Goal: Transaction & Acquisition: Book appointment/travel/reservation

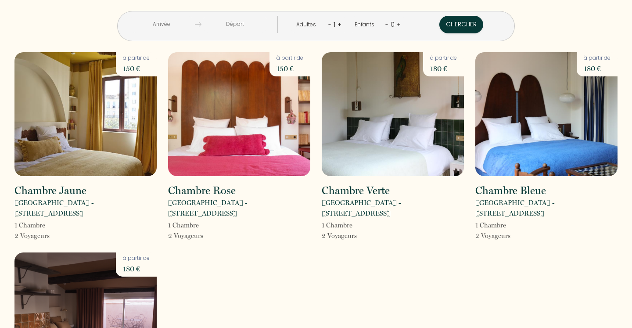
click at [170, 25] on input "text" at bounding box center [161, 24] width 67 height 17
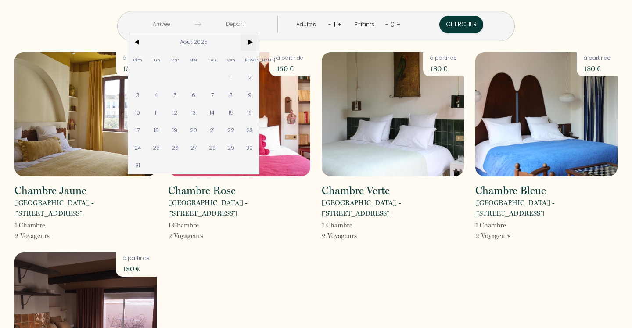
click at [251, 41] on span ">" at bounding box center [250, 42] width 19 height 18
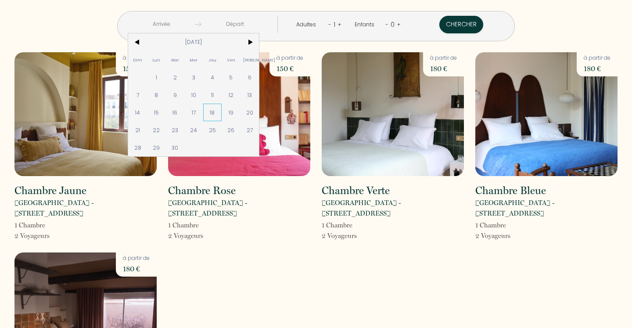
click at [215, 110] on span "18" at bounding box center [212, 113] width 19 height 18
type input "[DATE]"
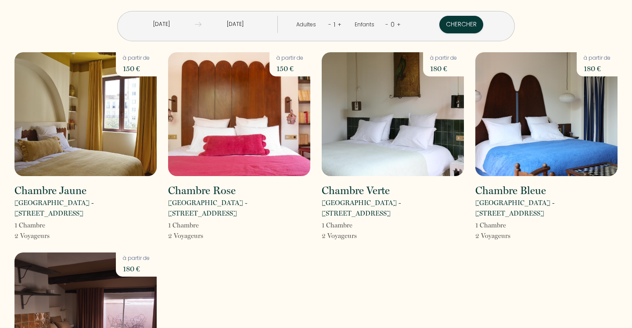
click at [234, 27] on input "[DATE]" at bounding box center [234, 24] width 67 height 17
click at [173, 30] on input "[DATE]" at bounding box center [161, 24] width 67 height 17
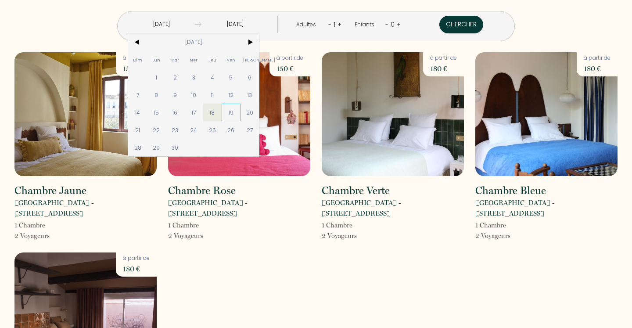
click at [233, 108] on span "19" at bounding box center [231, 113] width 19 height 18
type input "[DATE]"
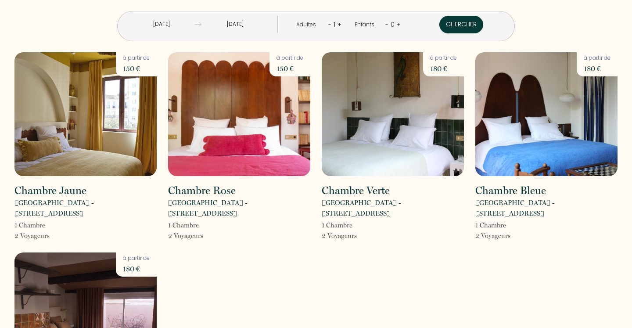
click at [234, 25] on input "[DATE]" at bounding box center [234, 24] width 67 height 17
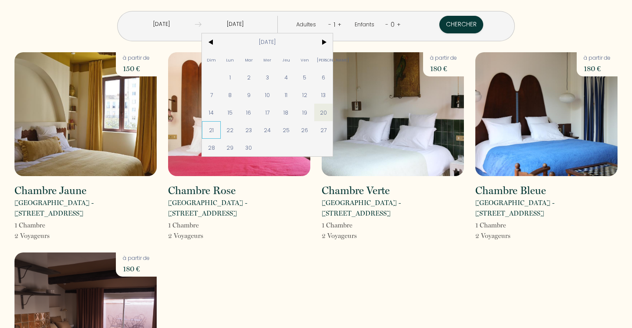
click at [212, 127] on span "21" at bounding box center [211, 130] width 19 height 18
type input "[DATE]"
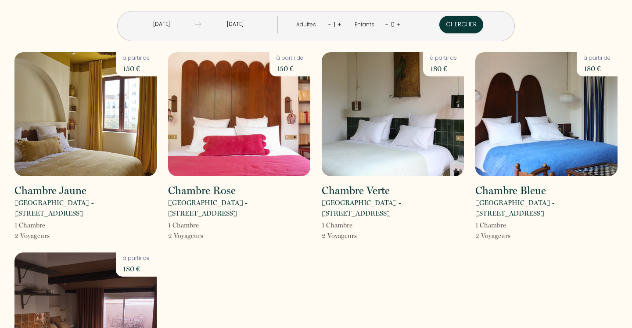
click at [338, 24] on link "+" at bounding box center [340, 24] width 4 height 8
click at [397, 22] on link "+" at bounding box center [399, 24] width 4 height 8
click at [397, 22] on link "+" at bounding box center [398, 24] width 4 height 8
click at [398, 22] on link "+" at bounding box center [399, 24] width 4 height 8
click at [457, 25] on button "Chercher" at bounding box center [462, 25] width 44 height 18
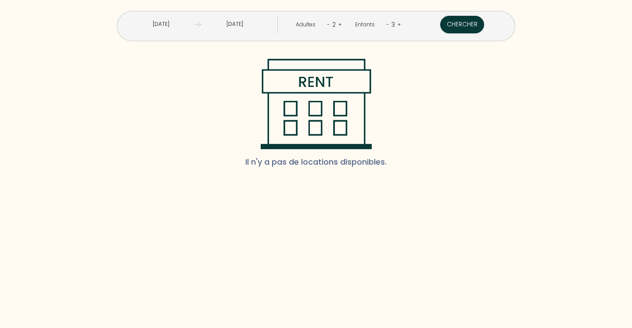
click at [374, 40] on div "[DATE] < [DATE] > Dim Lun Mar Mer Jeu Ven Sam 1 2 3 4 5 6 7 8 9 10 11 12 13 14 …" at bounding box center [316, 26] width 399 height 30
click at [386, 23] on link "-" at bounding box center [387, 24] width 3 height 8
click at [339, 22] on link "+" at bounding box center [340, 24] width 4 height 8
click at [456, 22] on button "Chercher" at bounding box center [462, 25] width 44 height 18
click at [181, 26] on input "[DATE]" at bounding box center [161, 24] width 68 height 17
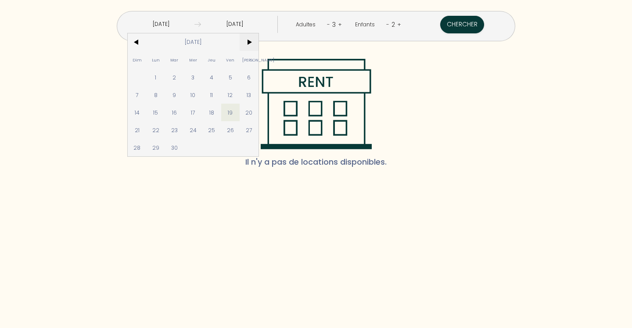
click at [252, 37] on span ">" at bounding box center [249, 42] width 19 height 18
click at [252, 38] on span ">" at bounding box center [249, 42] width 19 height 18
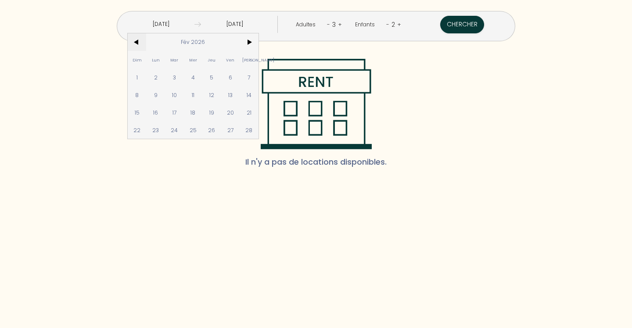
click at [136, 44] on span "<" at bounding box center [137, 42] width 19 height 18
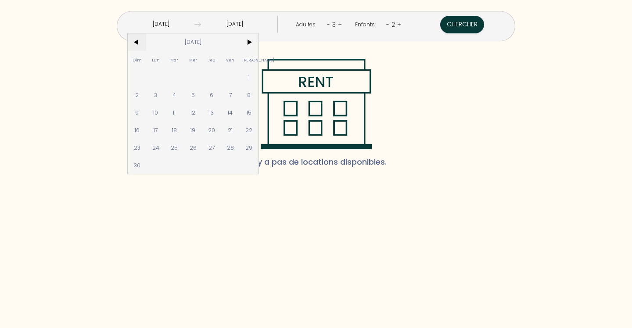
click at [136, 44] on span "<" at bounding box center [137, 42] width 19 height 18
click at [236, 109] on span "19" at bounding box center [230, 113] width 19 height 18
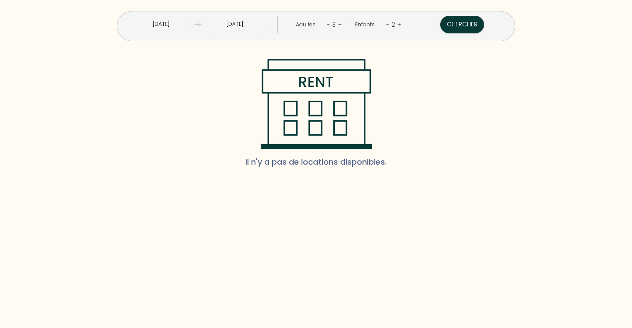
click at [177, 25] on input "[DATE]" at bounding box center [161, 24] width 68 height 17
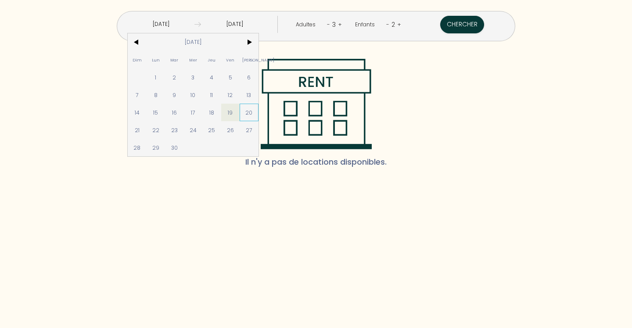
click at [252, 111] on span "20" at bounding box center [249, 113] width 19 height 18
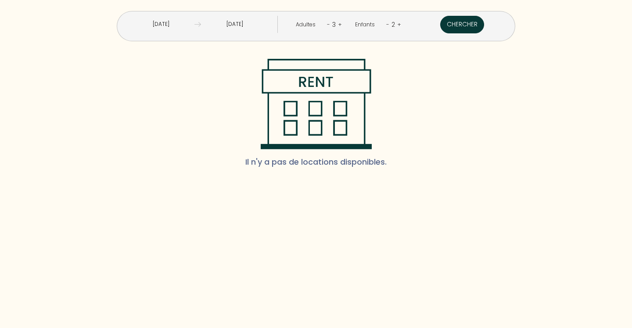
click at [455, 25] on button "Chercher" at bounding box center [462, 25] width 44 height 18
click at [180, 16] on input "[DATE]" at bounding box center [161, 24] width 68 height 17
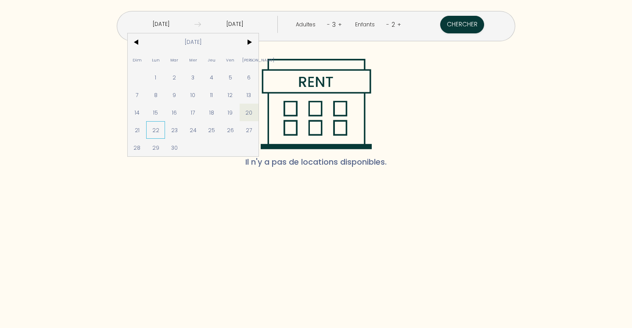
click at [162, 126] on span "22" at bounding box center [155, 130] width 19 height 18
type input "[DATE]"
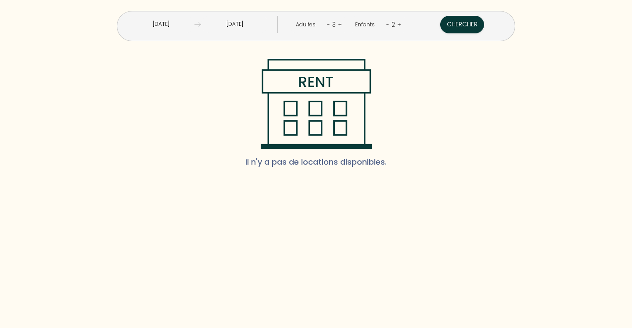
click at [245, 28] on input "[DATE]" at bounding box center [235, 24] width 68 height 17
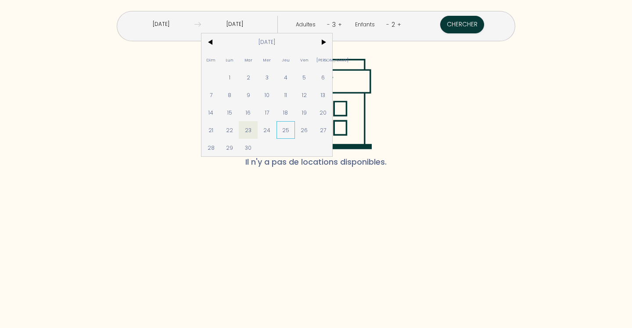
click at [290, 129] on span "25" at bounding box center [286, 130] width 19 height 18
type input "[DATE]"
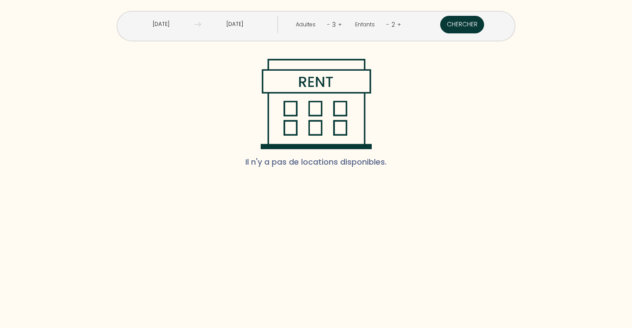
click at [463, 23] on button "Chercher" at bounding box center [462, 25] width 44 height 18
click at [172, 24] on input "[DATE]" at bounding box center [161, 24] width 68 height 17
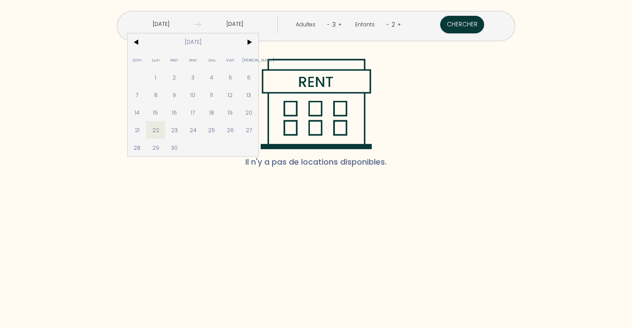
click at [338, 22] on link "+" at bounding box center [340, 24] width 4 height 8
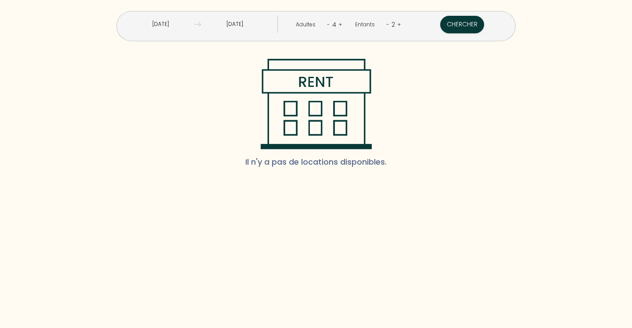
click at [338, 22] on link "+" at bounding box center [340, 24] width 4 height 8
click at [327, 23] on link "-" at bounding box center [328, 24] width 3 height 8
click at [389, 25] on div "2" at bounding box center [393, 25] width 8 height 14
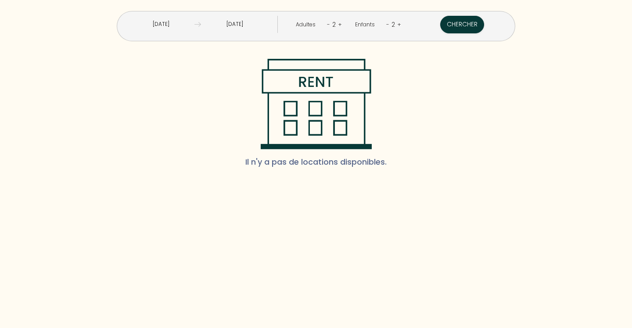
click at [385, 24] on div "Enfants - 2 +" at bounding box center [377, 25] width 59 height 18
click at [386, 22] on link "-" at bounding box center [387, 24] width 3 height 8
click at [386, 22] on div "Enfants - 1 +" at bounding box center [377, 25] width 59 height 18
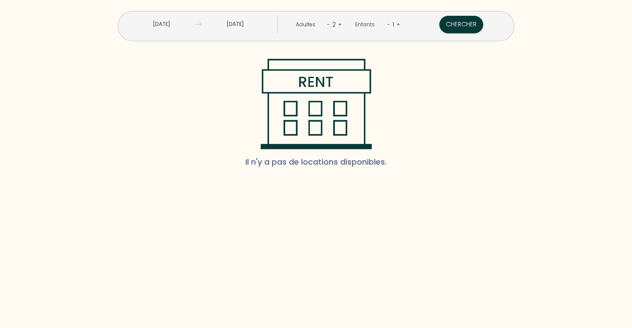
click at [387, 25] on link "-" at bounding box center [388, 24] width 3 height 8
click at [454, 26] on button "Chercher" at bounding box center [462, 25] width 44 height 18
